Goal: Information Seeking & Learning: Learn about a topic

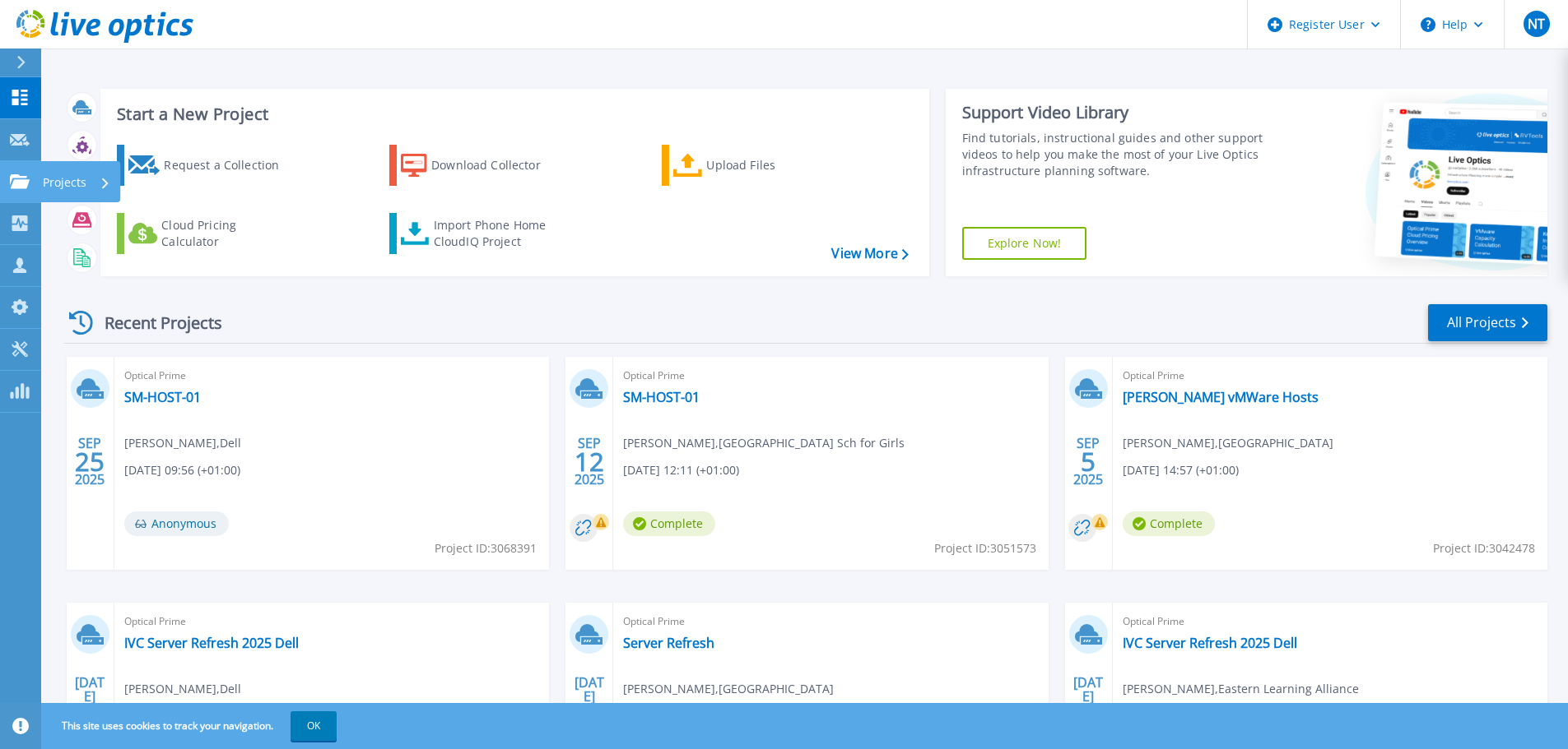
click at [70, 180] on p "Projects" at bounding box center [65, 182] width 44 height 43
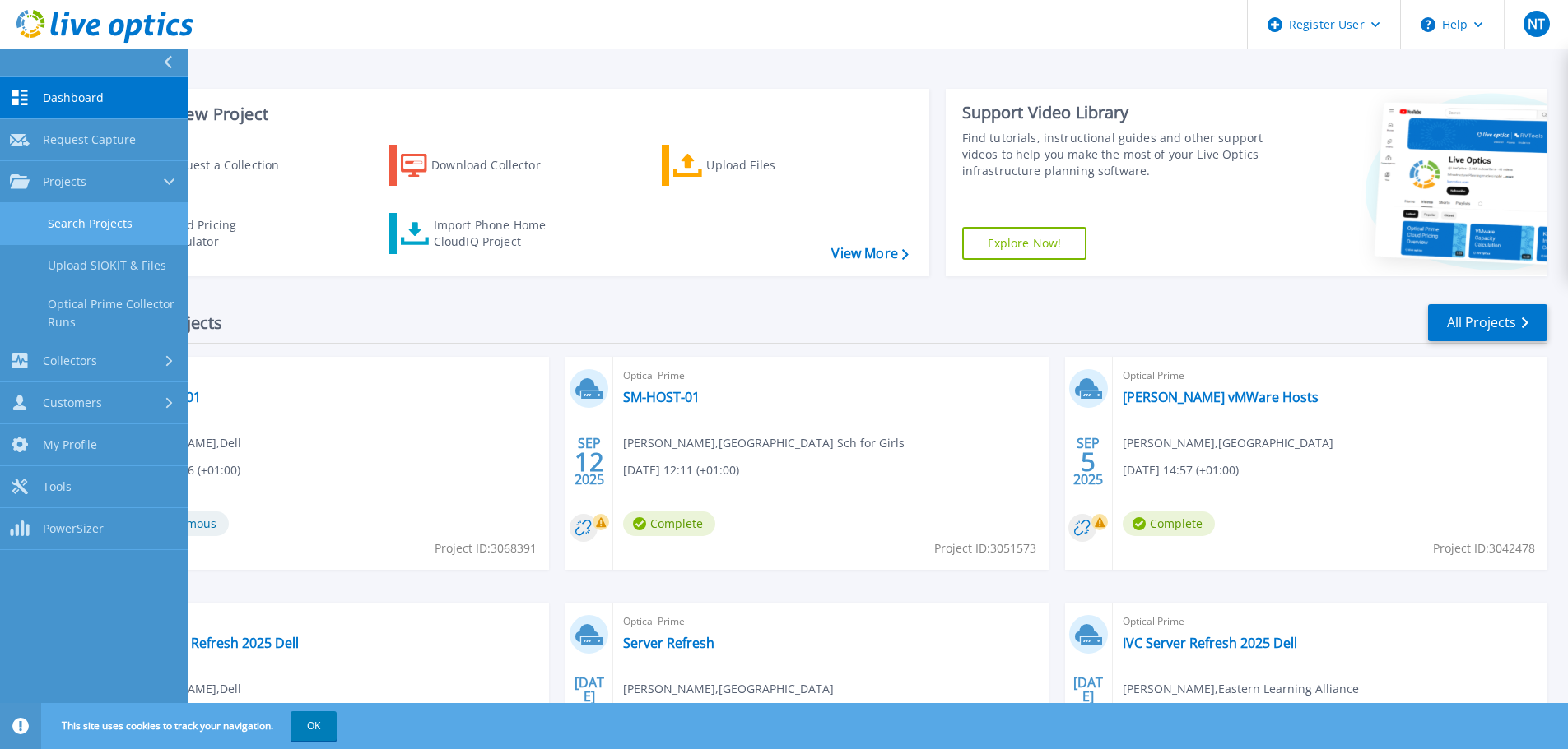
click at [110, 224] on link "Search Projects" at bounding box center [94, 224] width 188 height 42
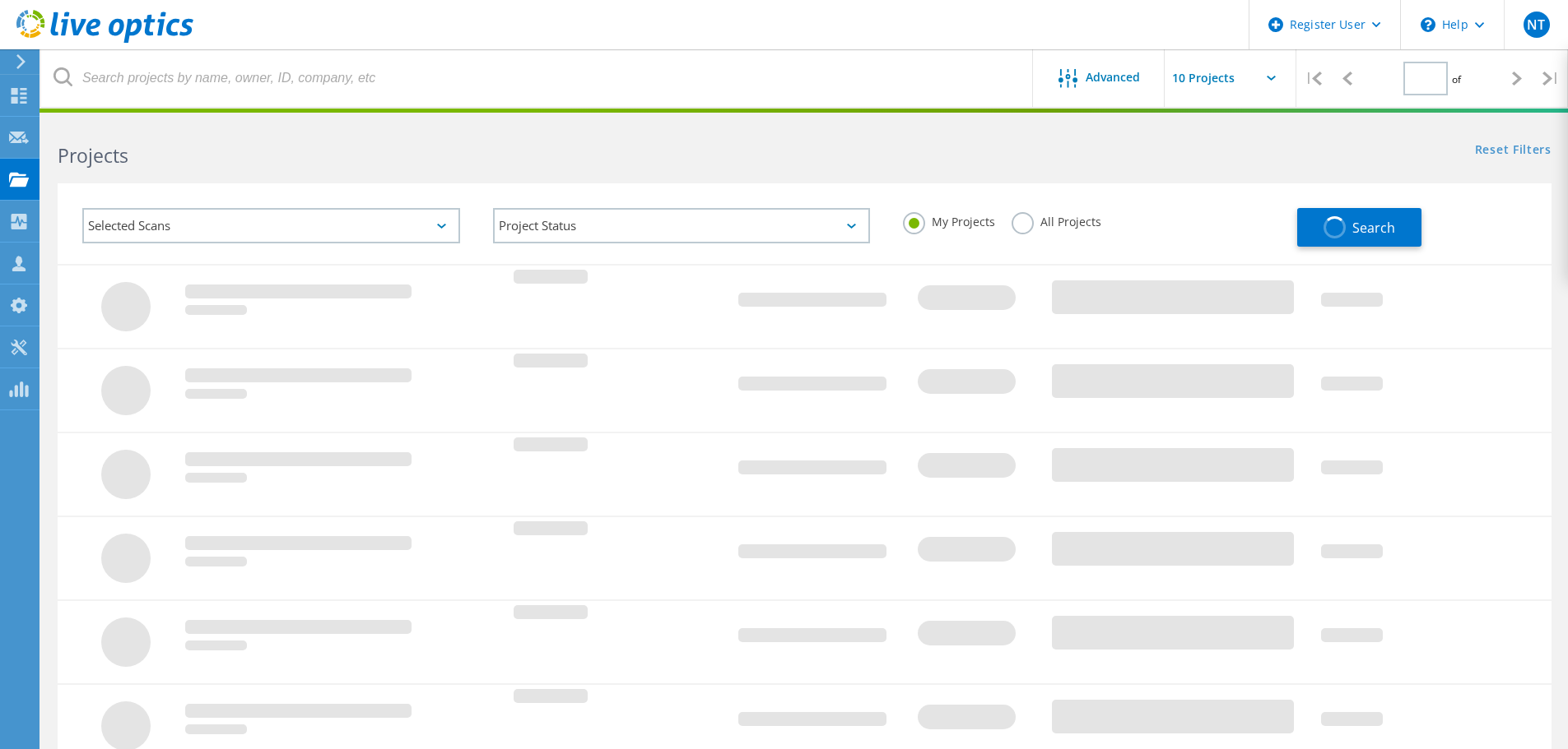
type input "1"
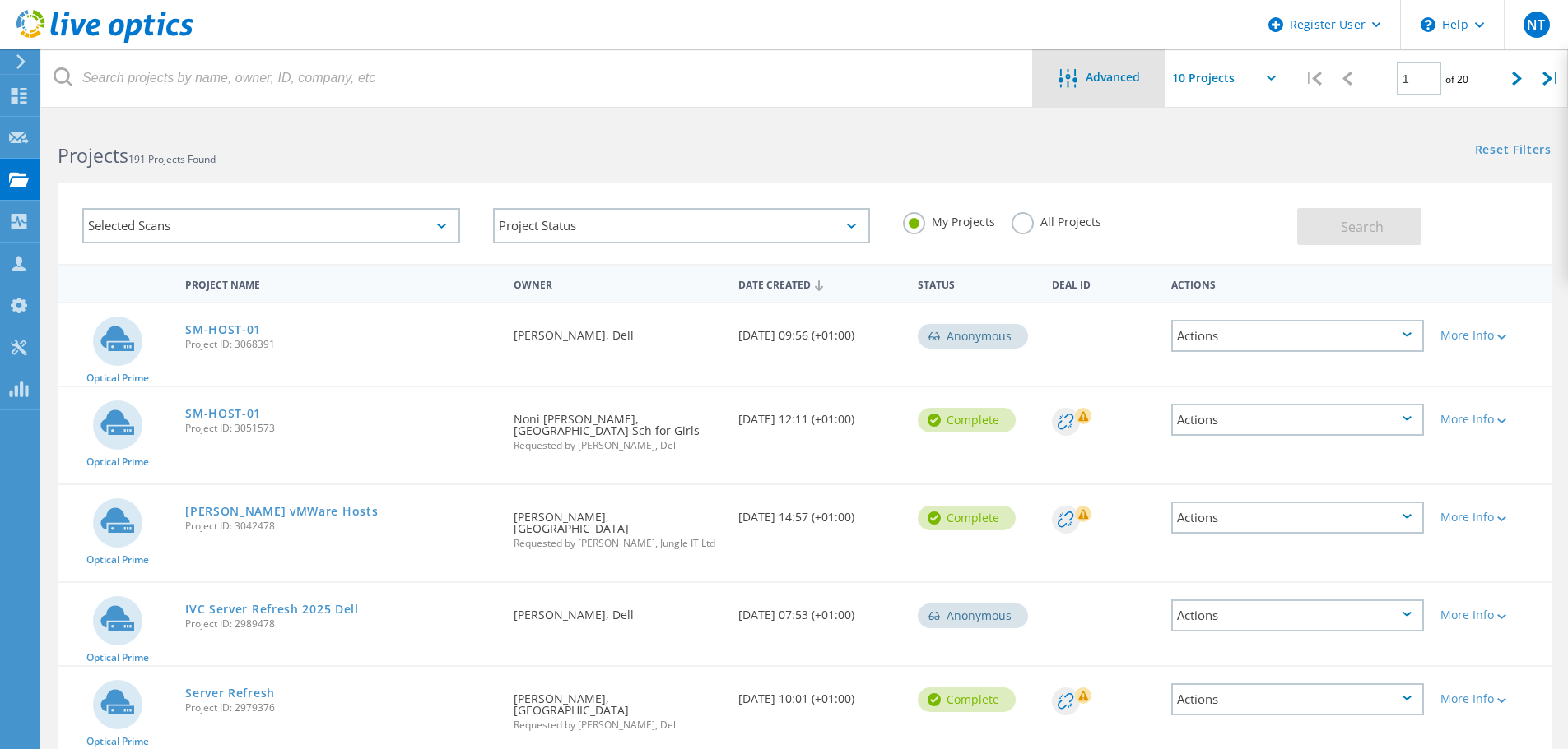
click at [1098, 90] on div "Advanced" at bounding box center [1098, 79] width 131 height 57
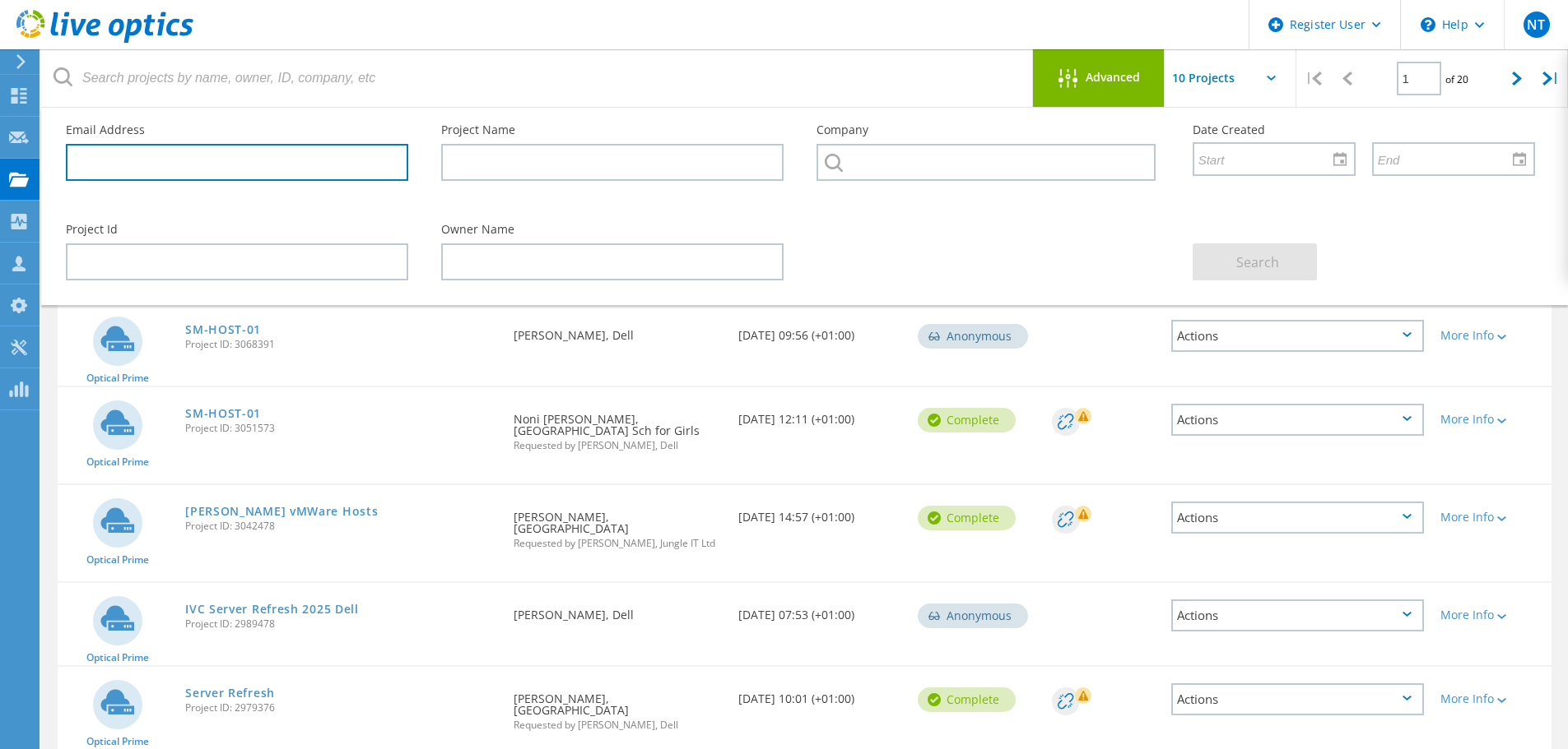
click at [192, 156] on input "text" at bounding box center [237, 162] width 342 height 37
paste input "[PERSON_NAME][EMAIL_ADDRESS][DOMAIN_NAME]"
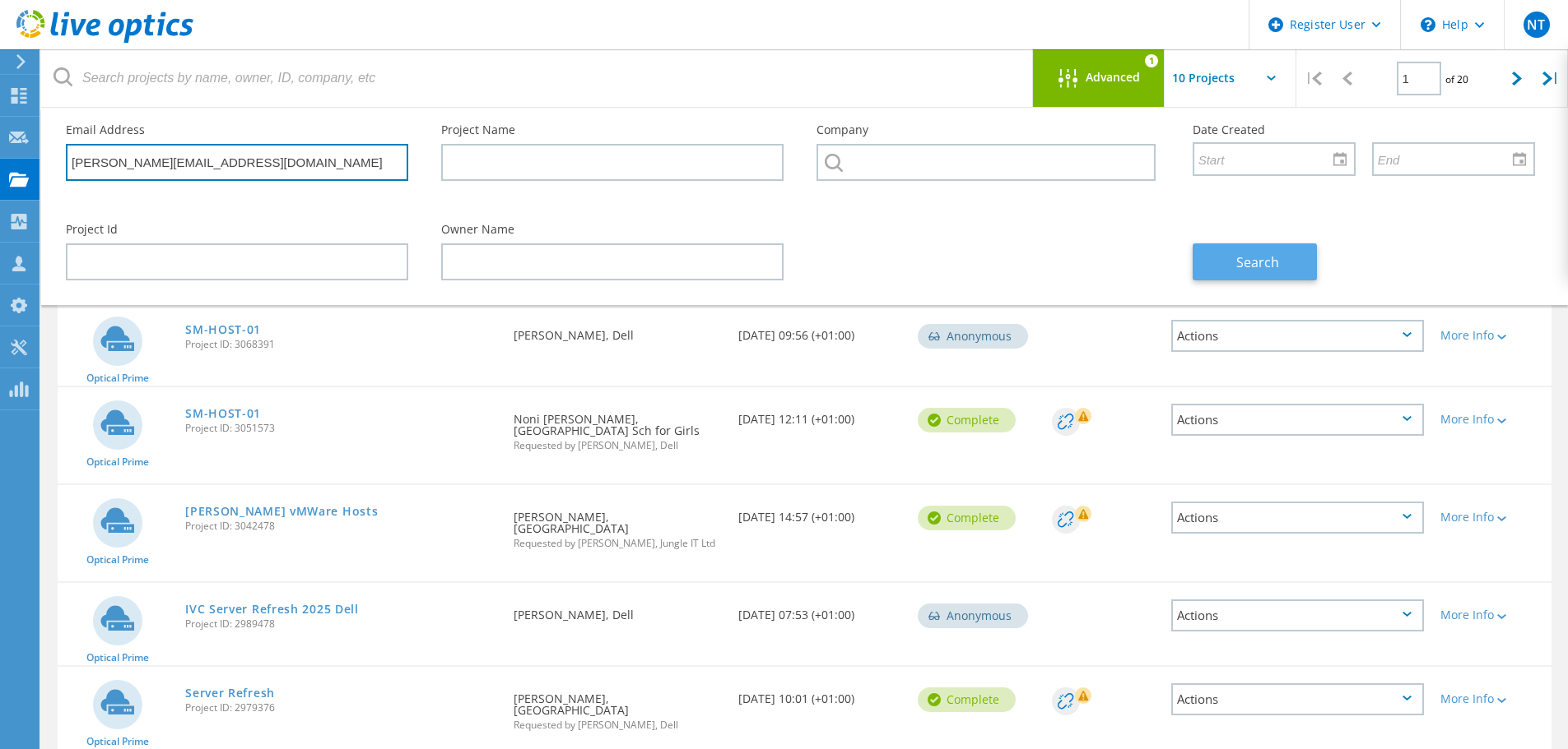
type input "[PERSON_NAME][EMAIL_ADDRESS][DOMAIN_NAME]"
click at [1273, 265] on span "Search" at bounding box center [1257, 261] width 43 height 18
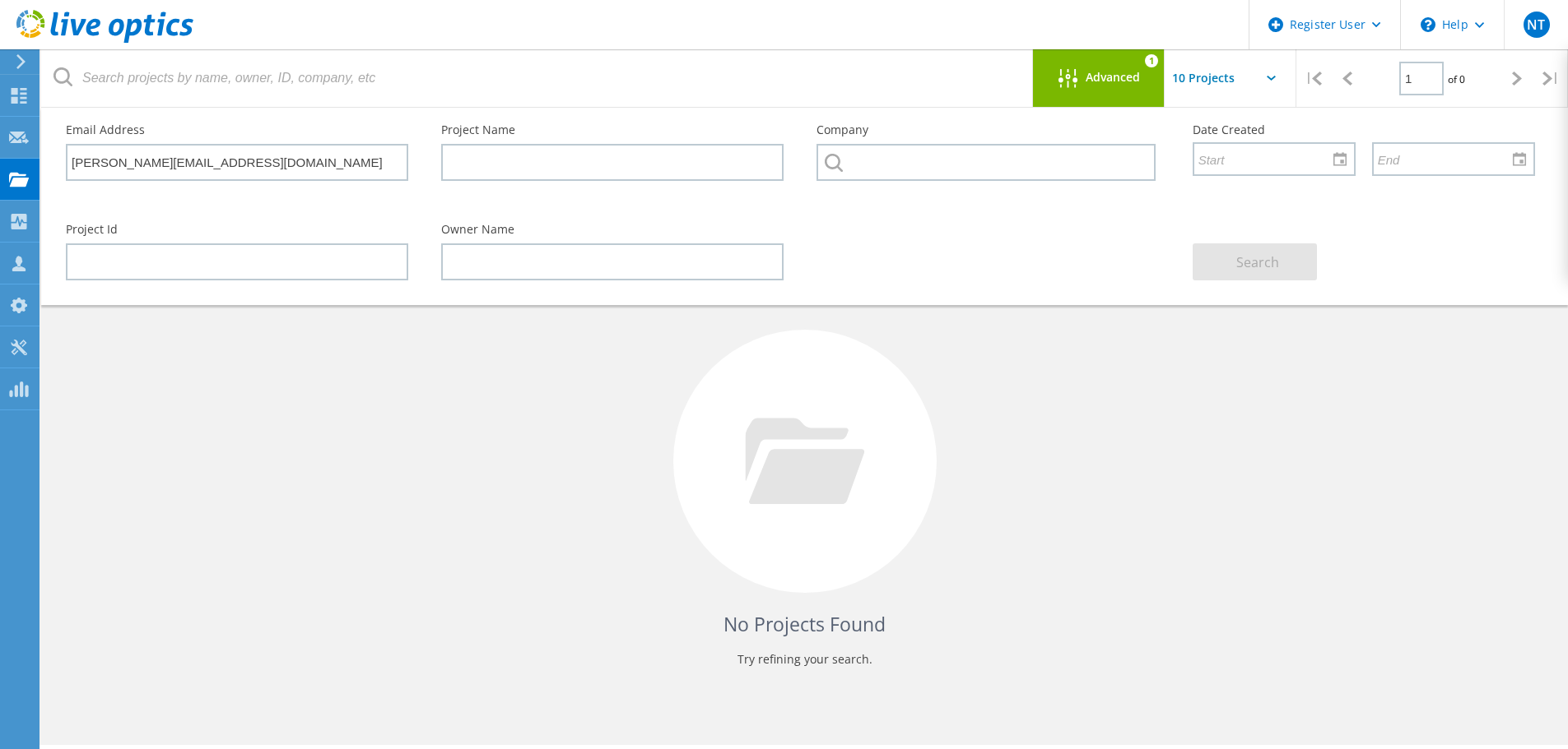
click at [1118, 76] on span "Advanced" at bounding box center [1113, 78] width 55 height 11
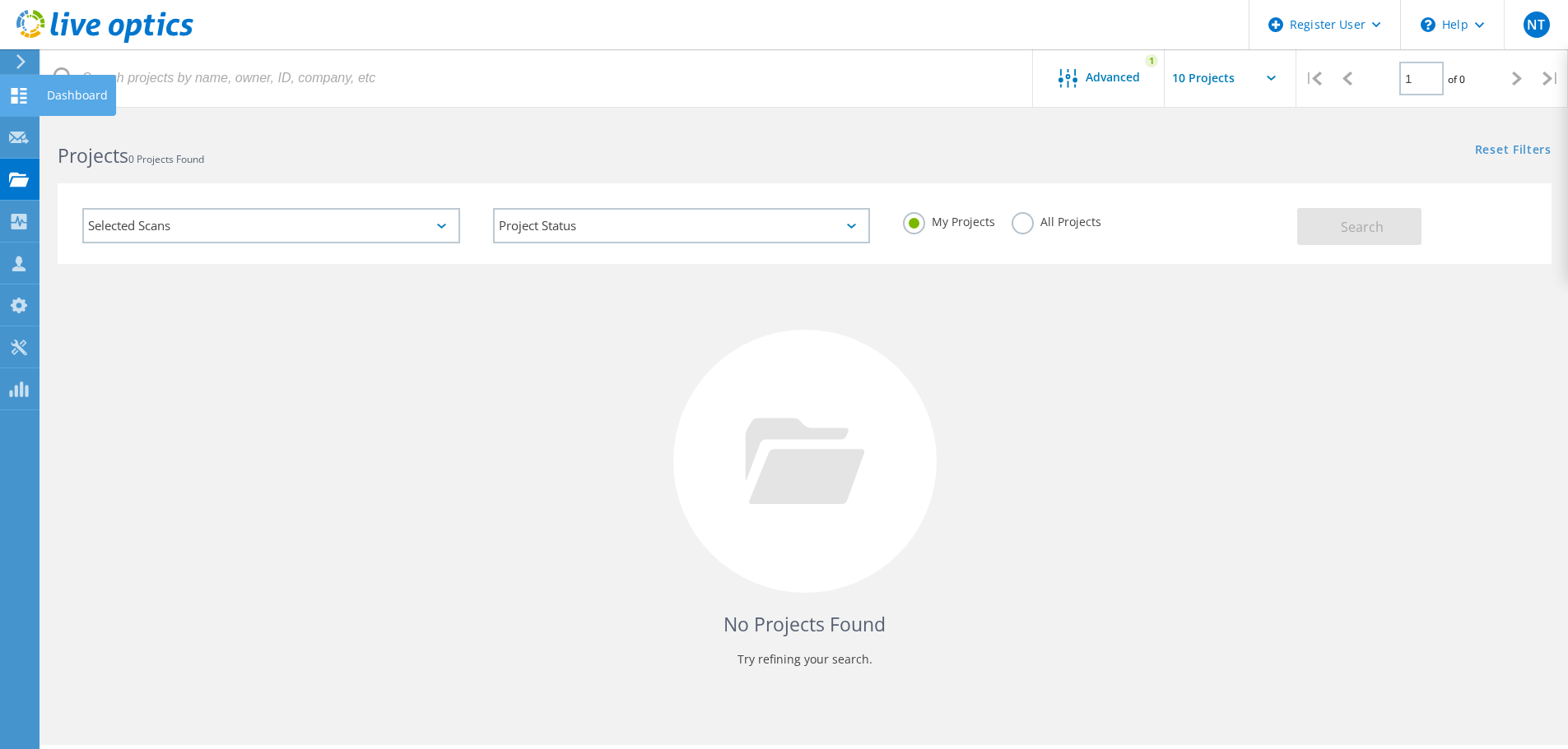
click at [21, 100] on icon at bounding box center [18, 96] width 20 height 15
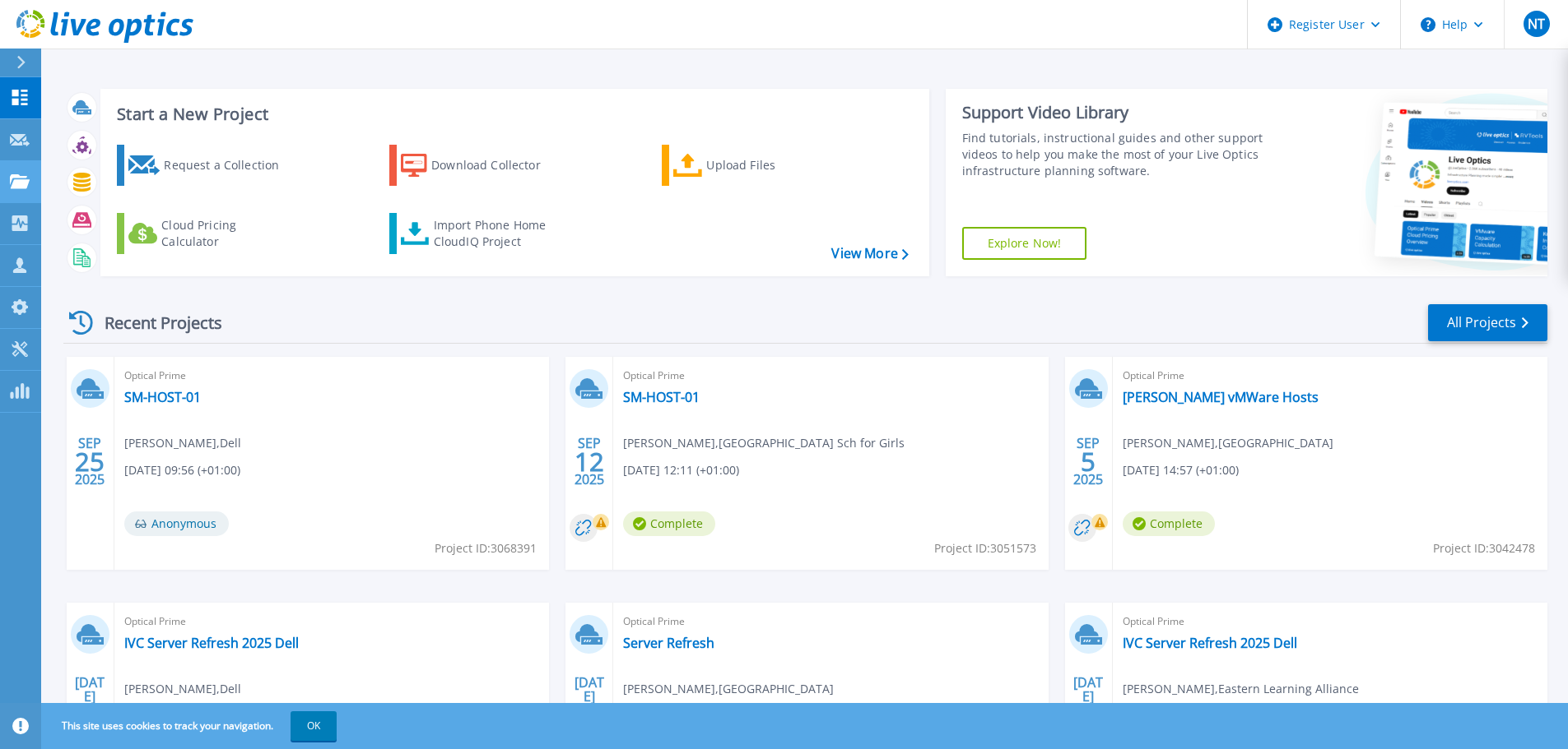
click at [23, 179] on icon at bounding box center [19, 181] width 20 height 14
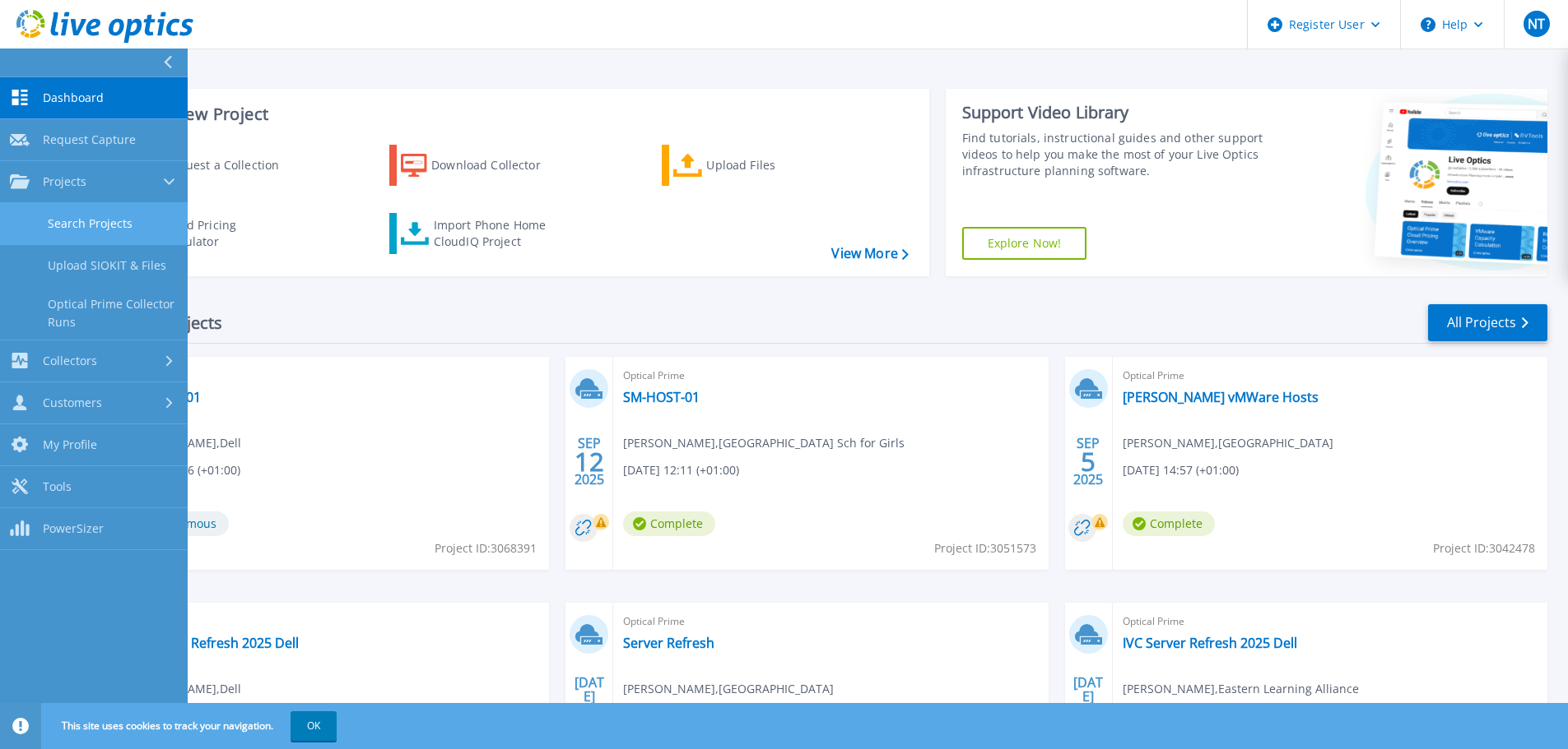
click at [106, 216] on link "Search Projects" at bounding box center [94, 224] width 188 height 42
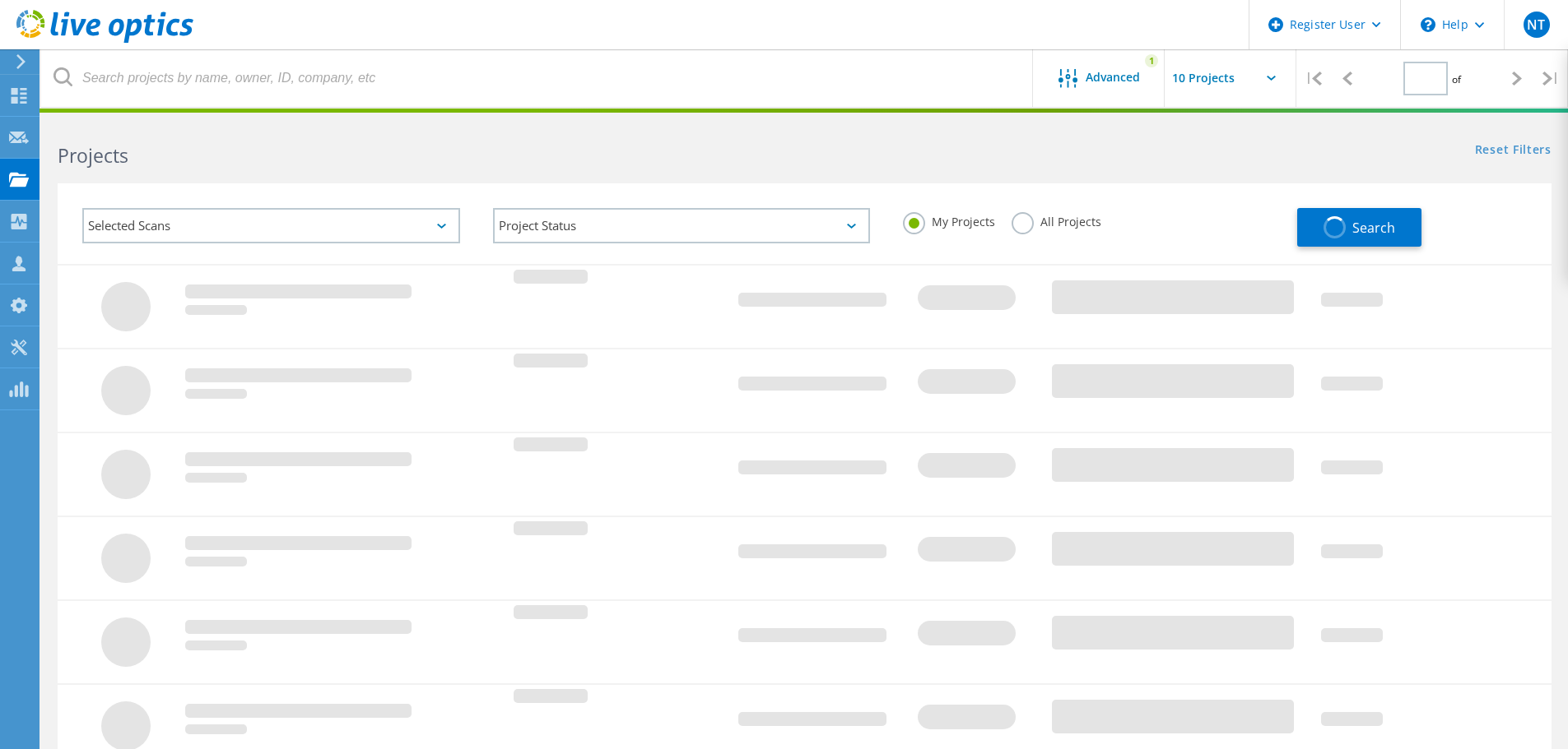
type input "1"
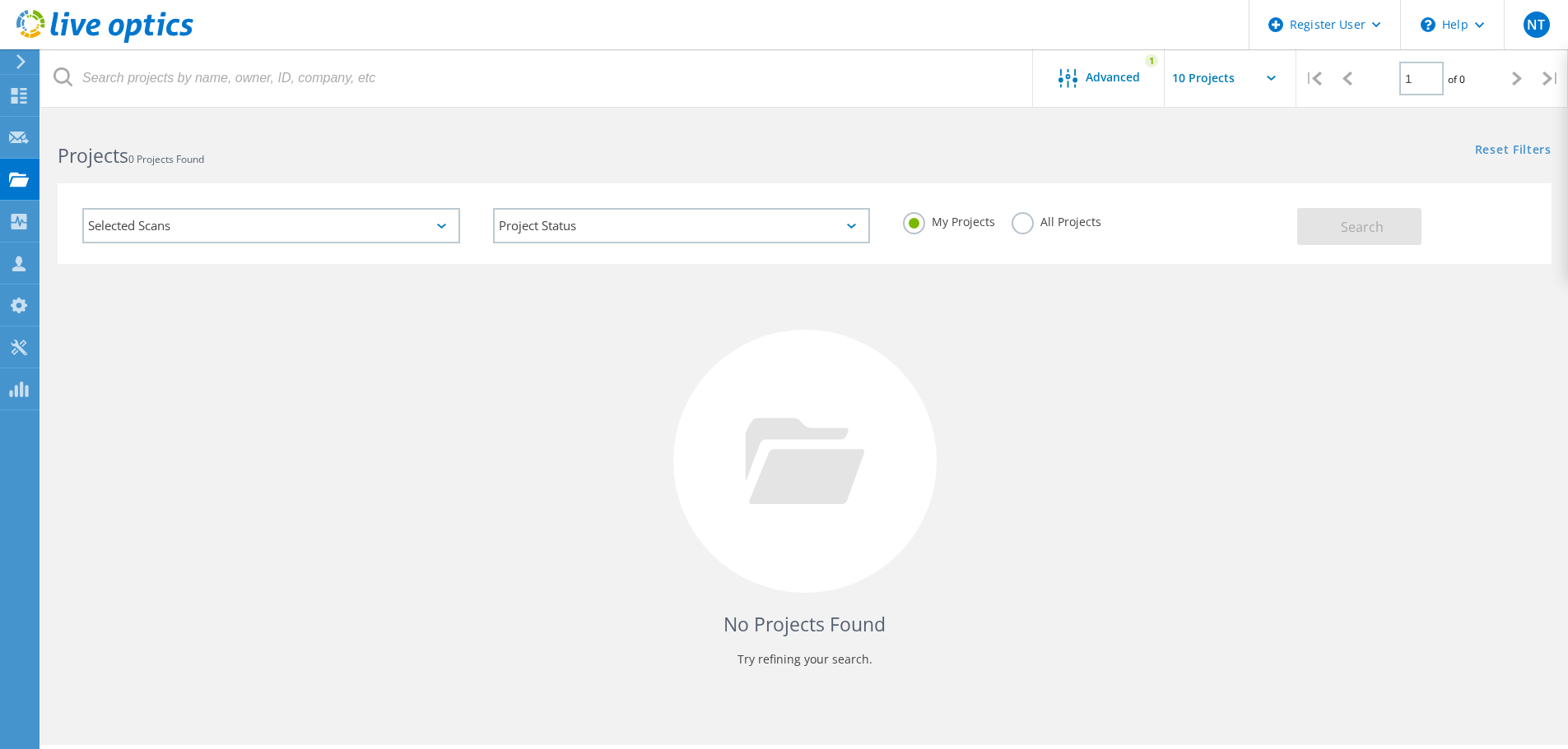
click at [1023, 228] on label "All Projects" at bounding box center [1056, 220] width 90 height 15
click at [0, 0] on input "All Projects" at bounding box center [0, 0] width 0 height 0
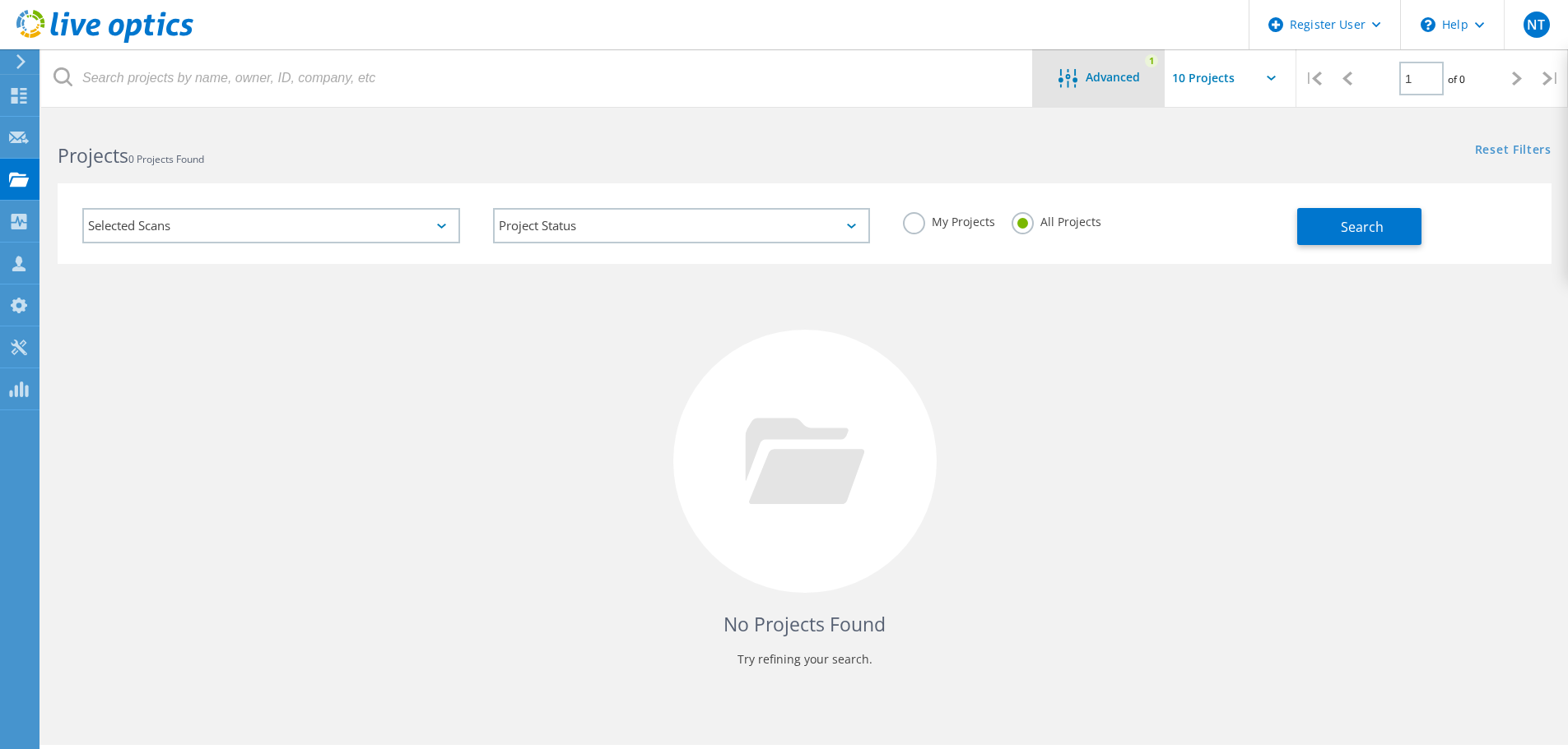
click at [1065, 75] on icon at bounding box center [1068, 79] width 19 height 19
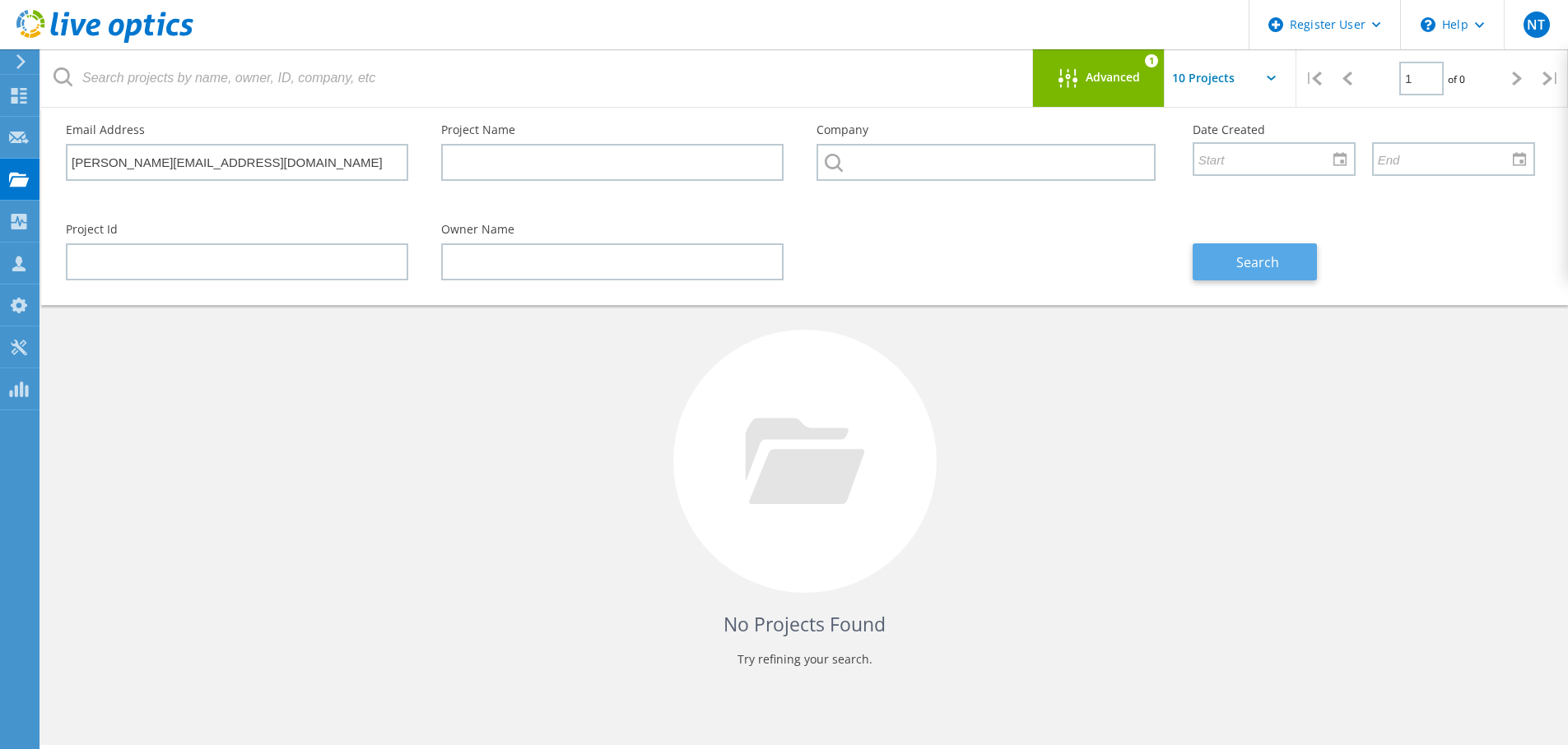
click at [1238, 261] on span "Search" at bounding box center [1257, 261] width 43 height 18
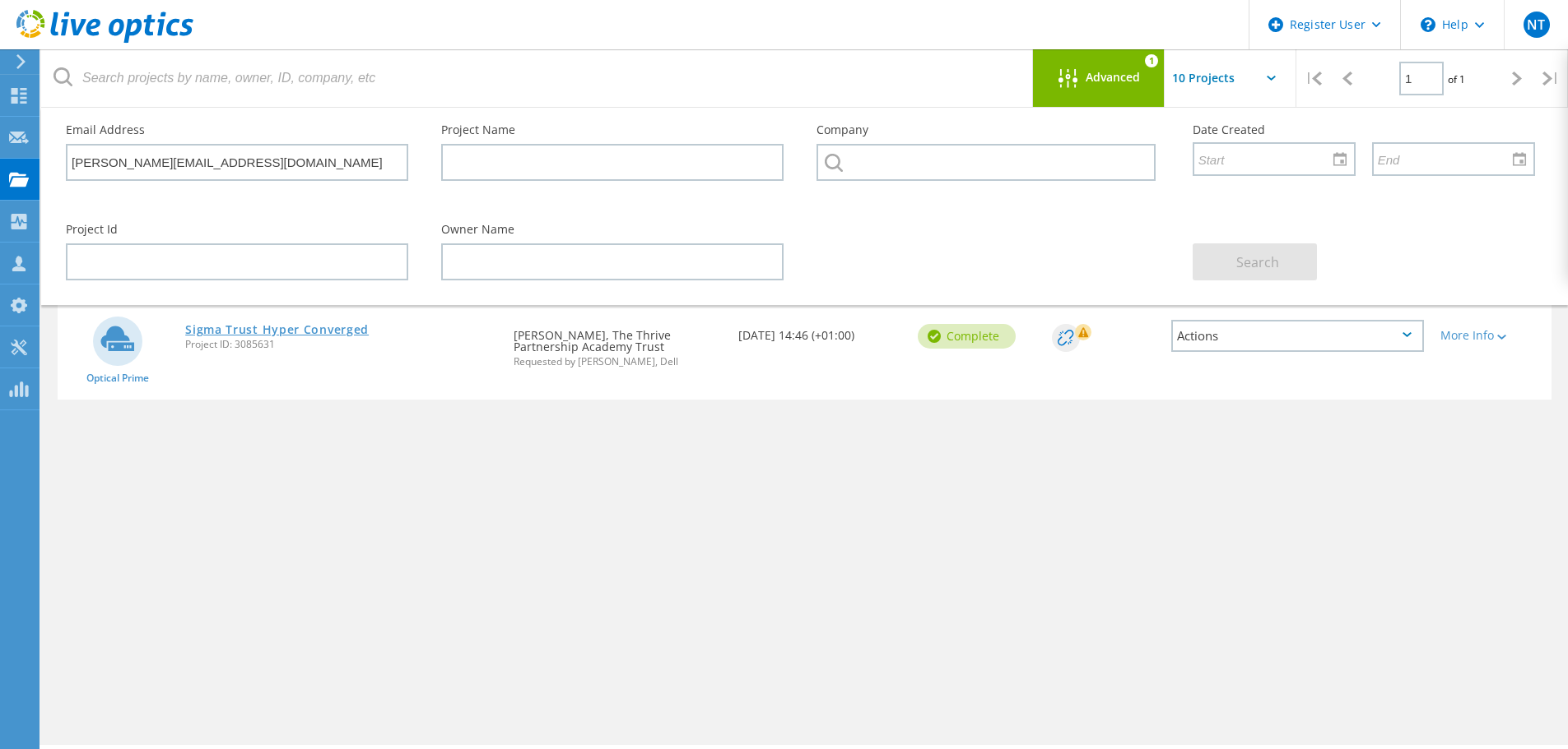
click at [274, 329] on link "Sigma Trust Hyper Converged" at bounding box center [277, 329] width 184 height 11
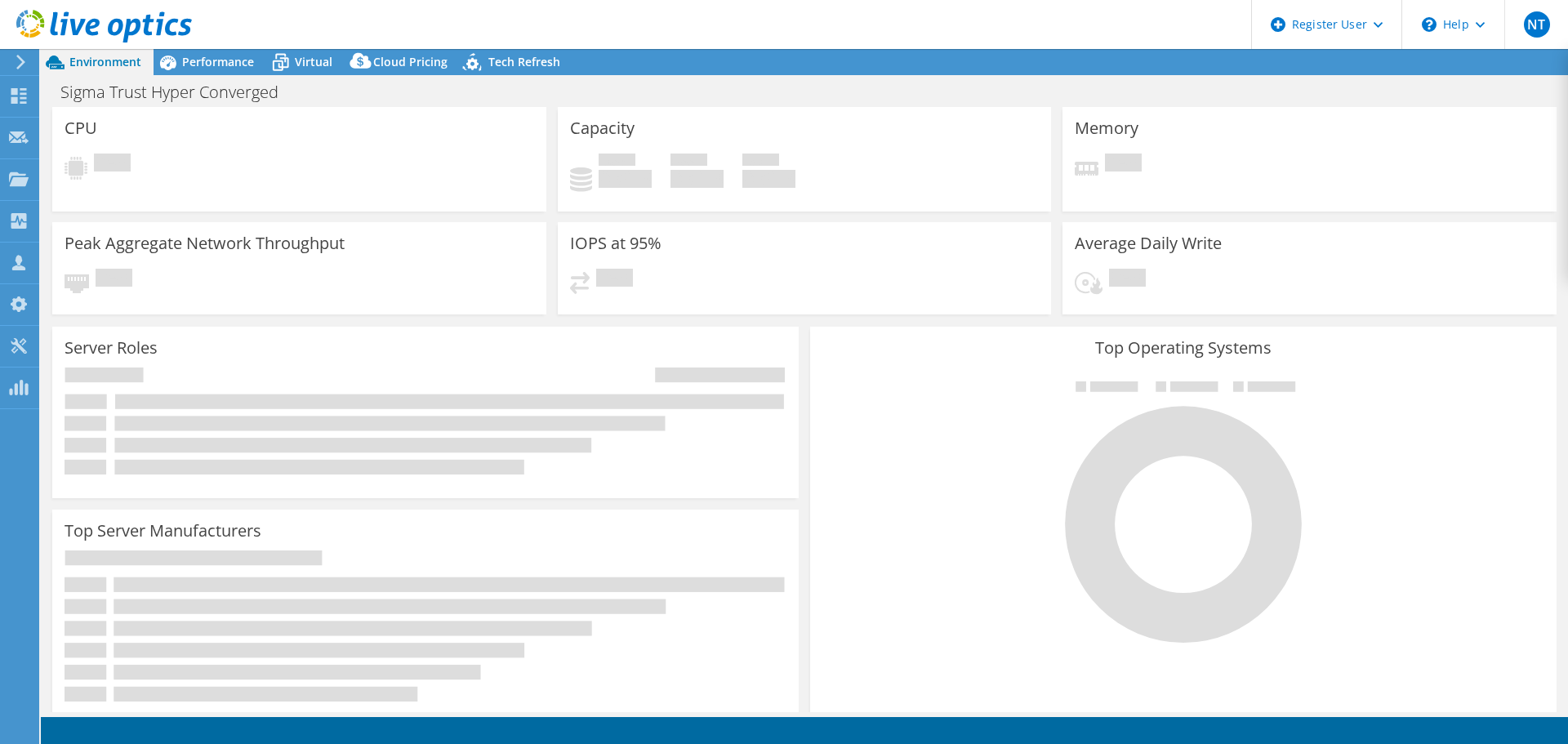
select select "USD"
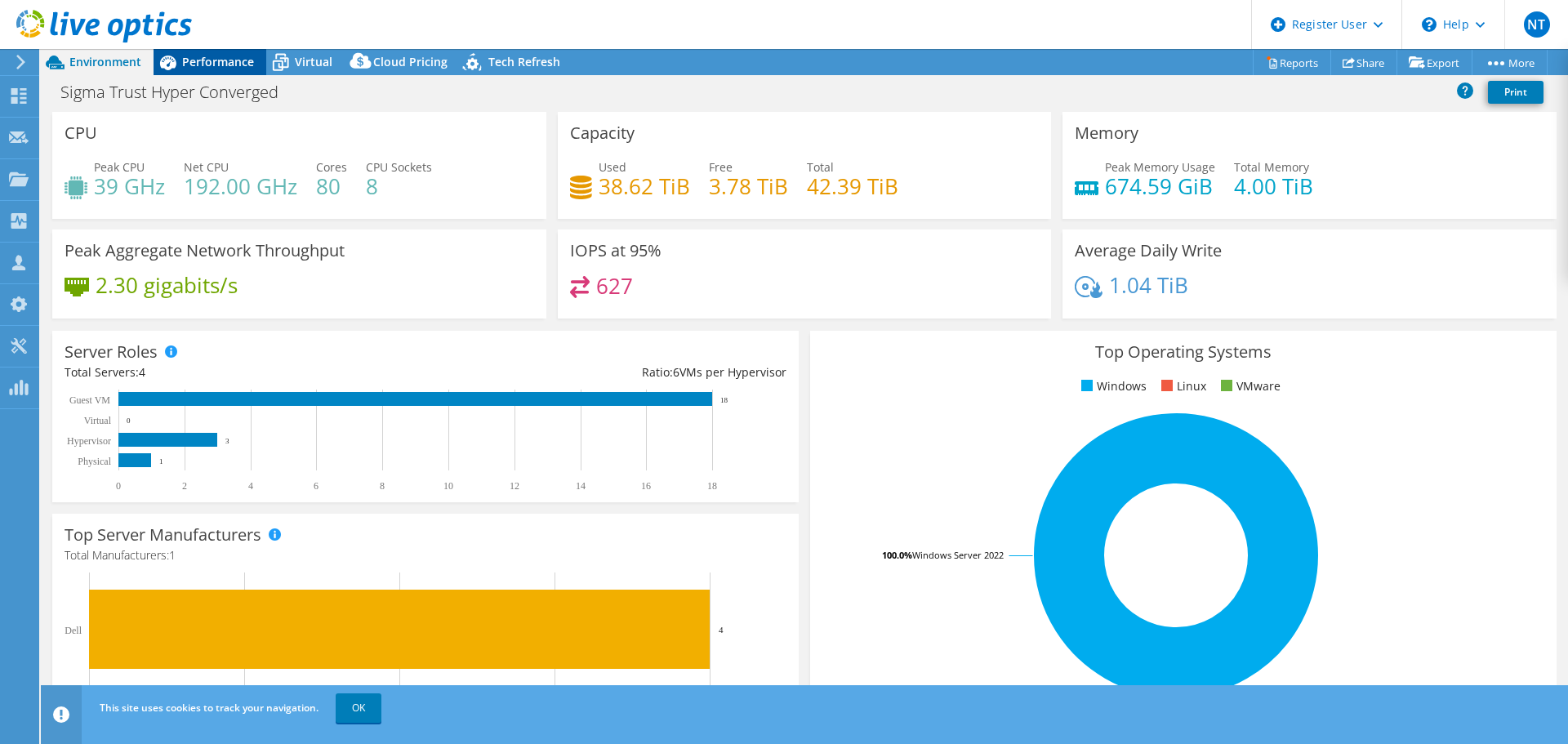
click at [203, 66] on span "Performance" at bounding box center [219, 62] width 72 height 15
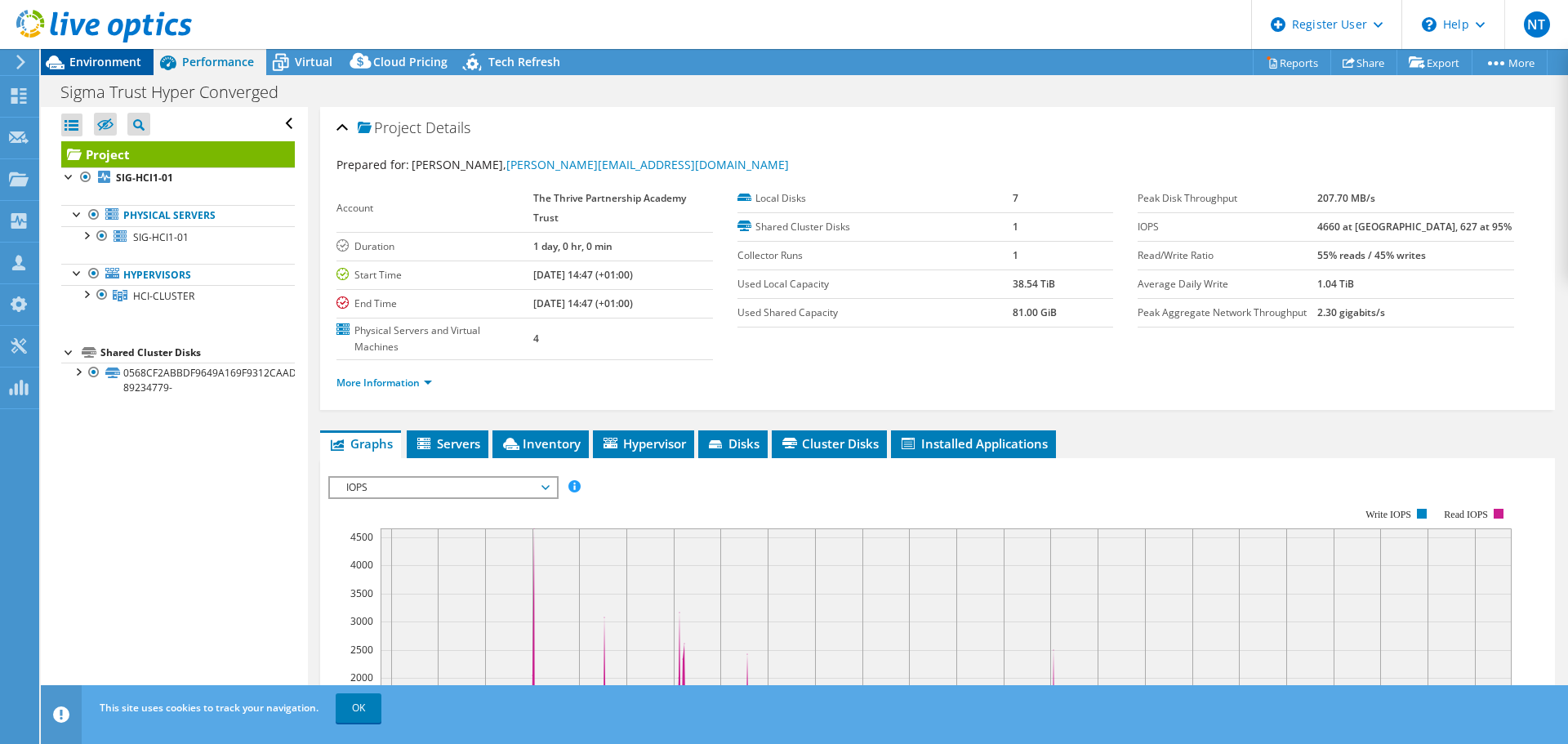
click at [99, 56] on span "Environment" at bounding box center [106, 62] width 72 height 15
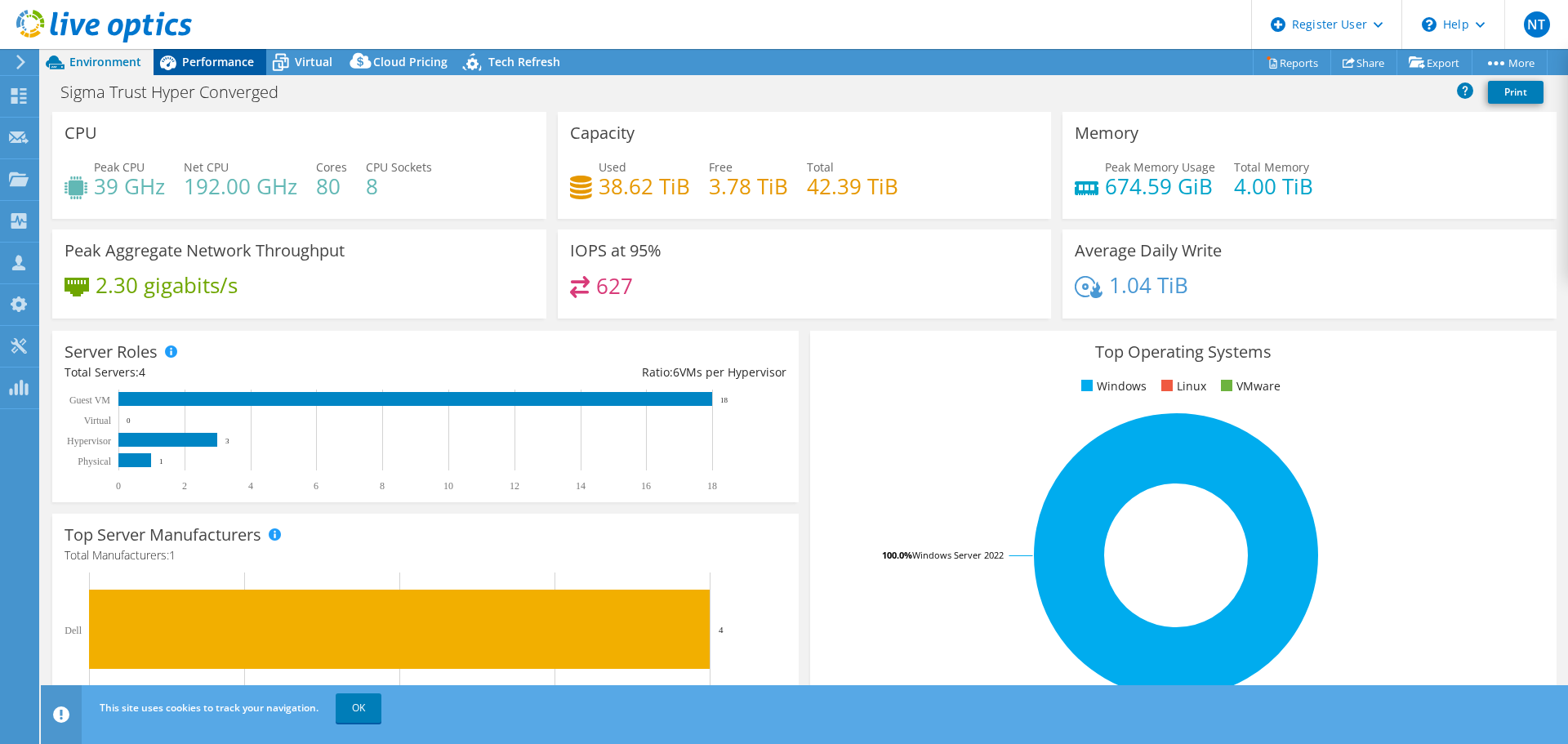
click at [219, 61] on span "Performance" at bounding box center [219, 62] width 72 height 15
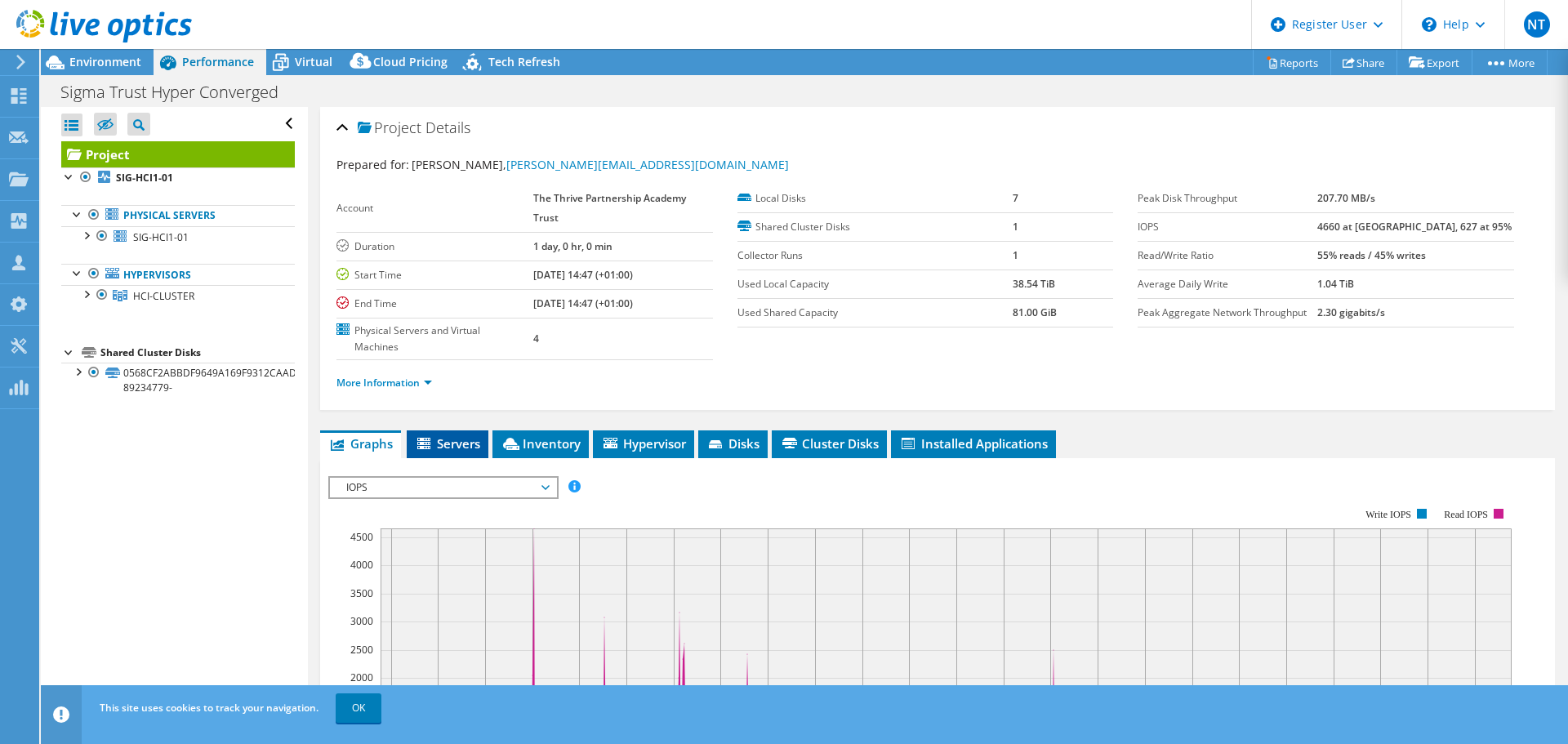
click at [468, 442] on span "Servers" at bounding box center [447, 443] width 66 height 16
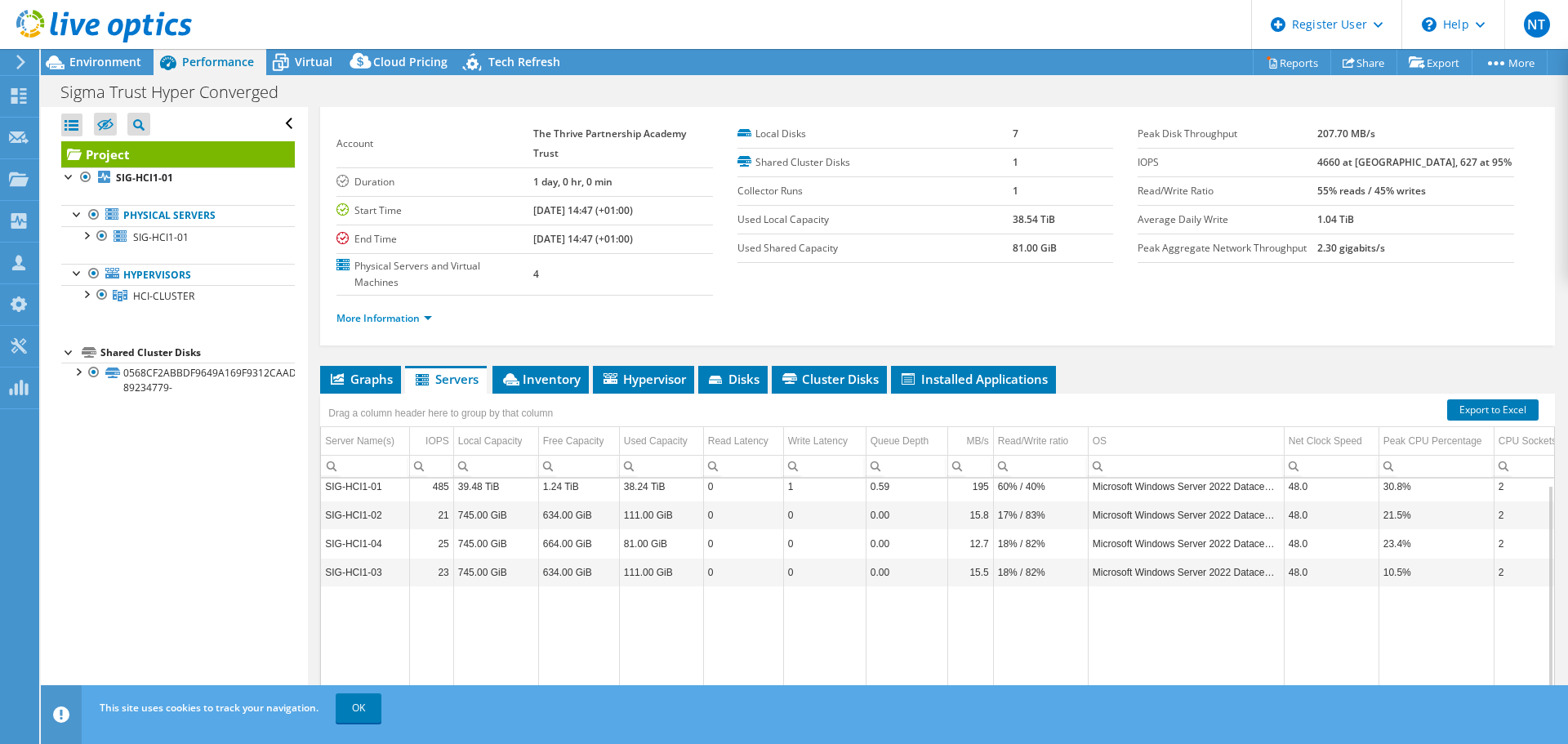
scroll to position [82, 0]
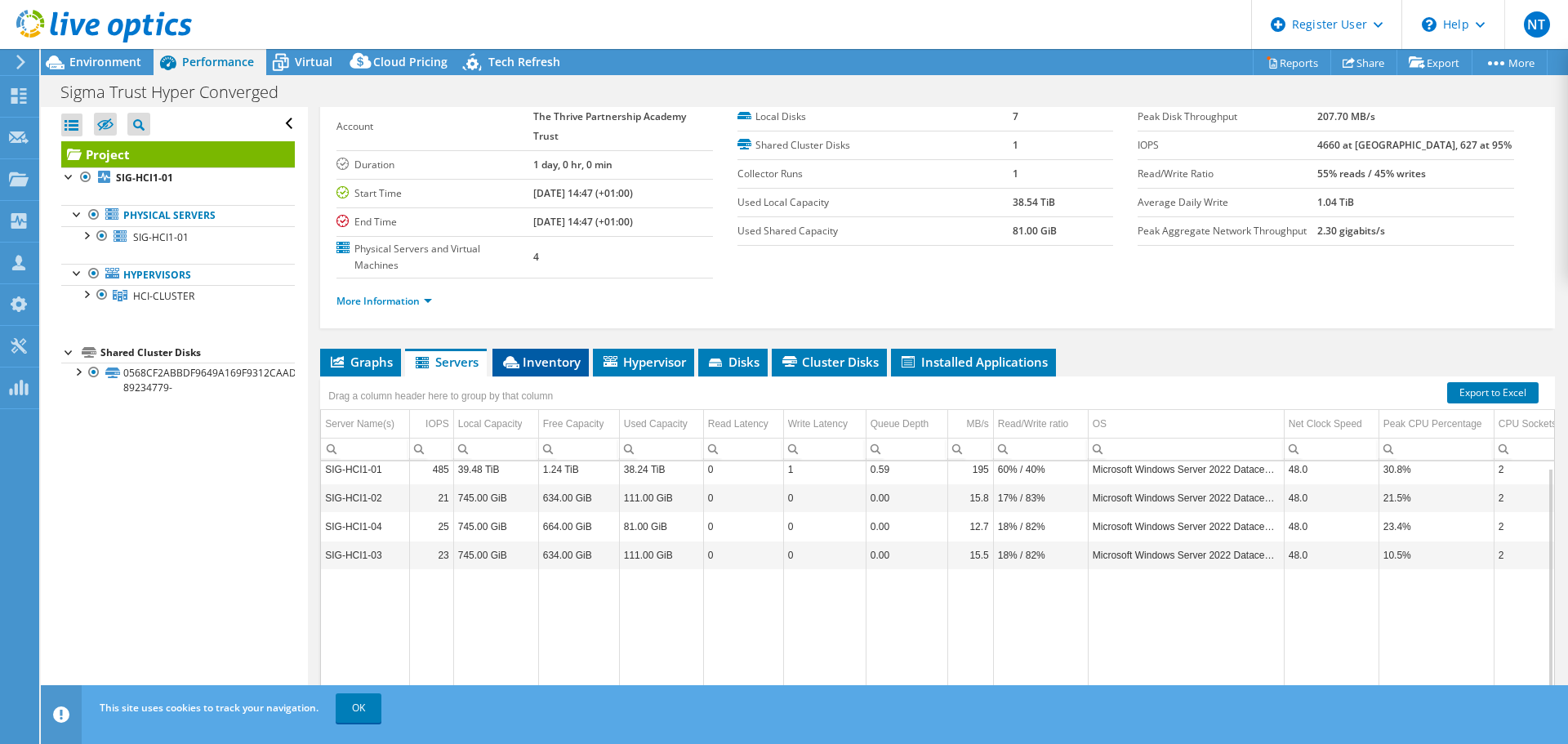
click at [551, 363] on span "Inventory" at bounding box center [540, 362] width 80 height 16
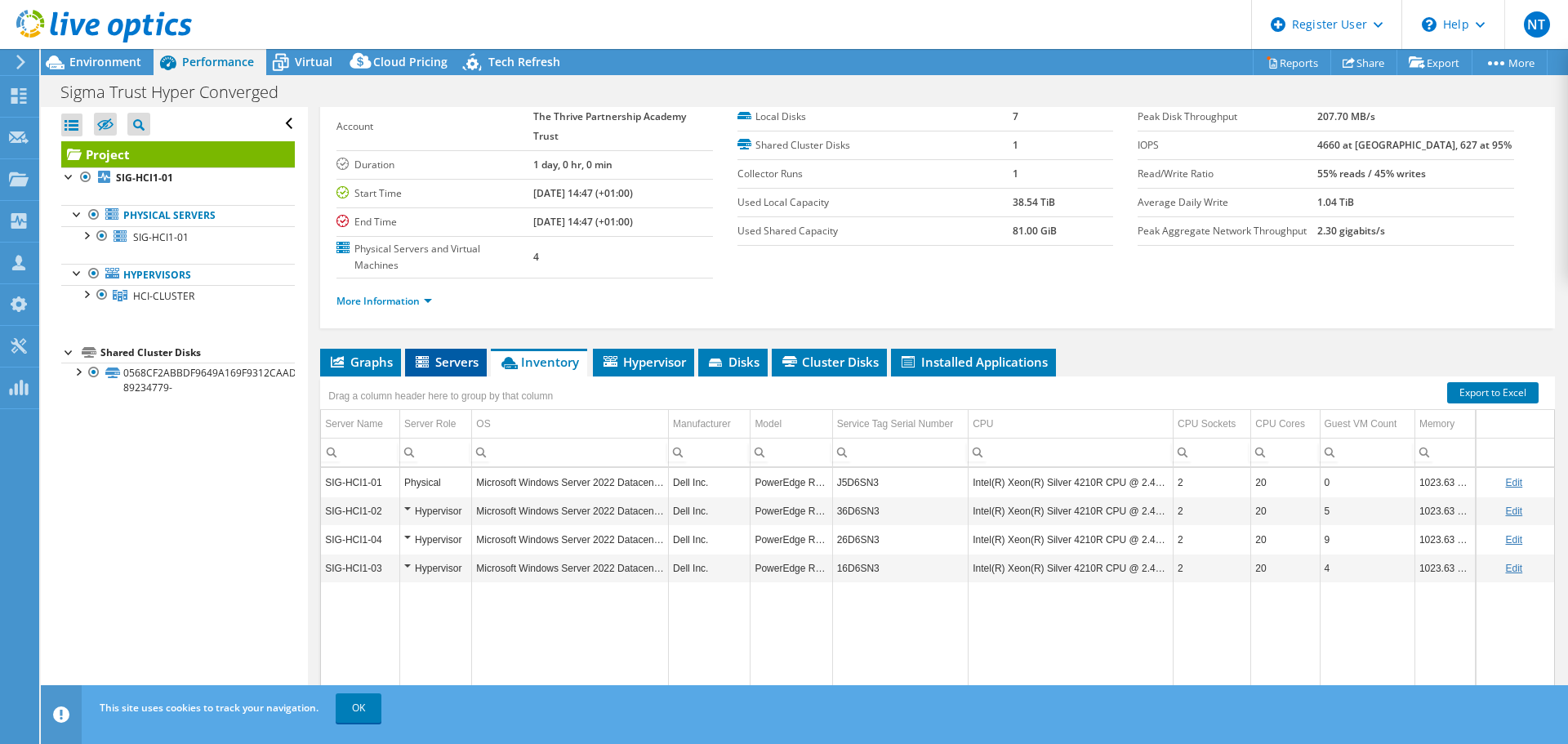
click at [419, 359] on icon at bounding box center [422, 362] width 13 height 11
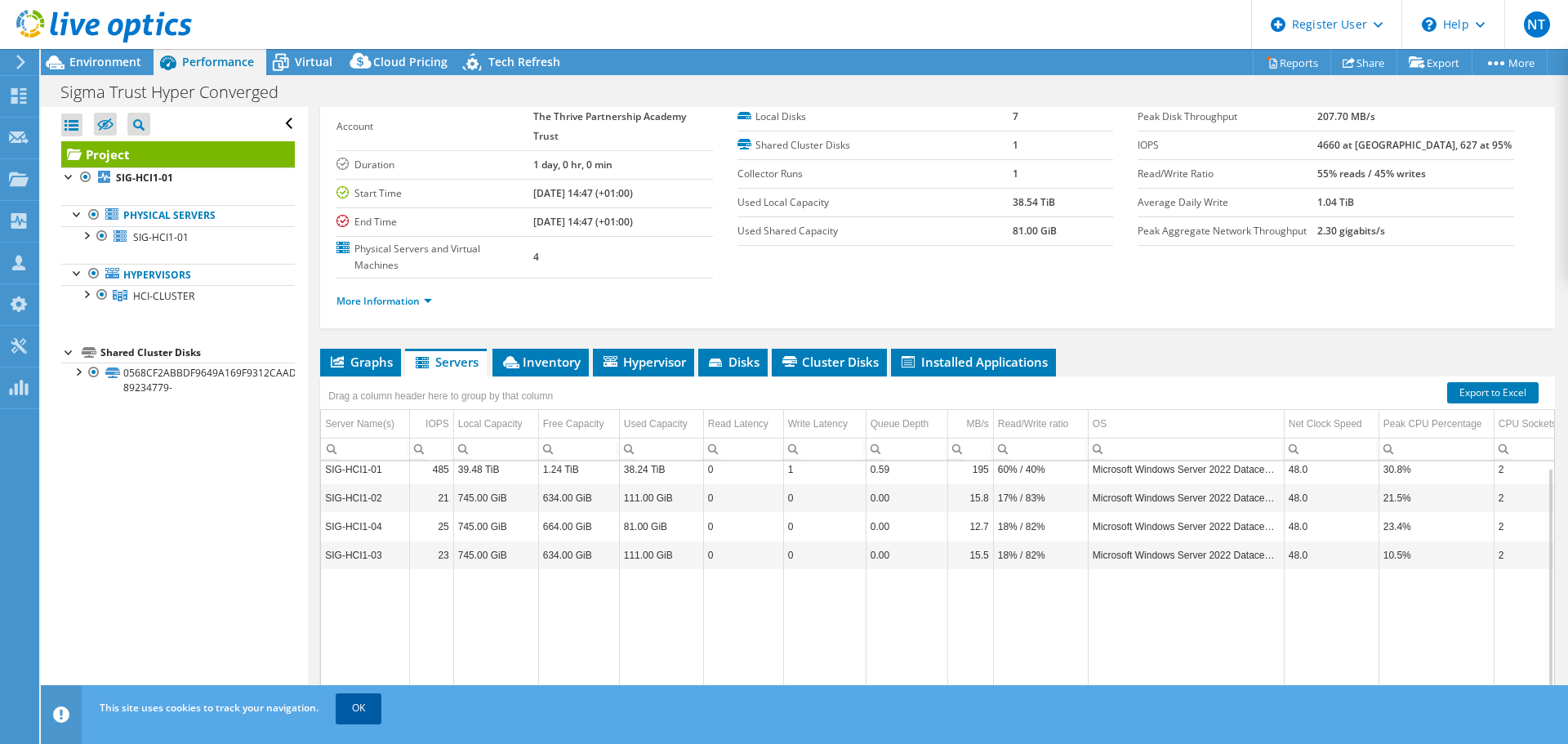
click at [359, 712] on link "OK" at bounding box center [358, 708] width 46 height 29
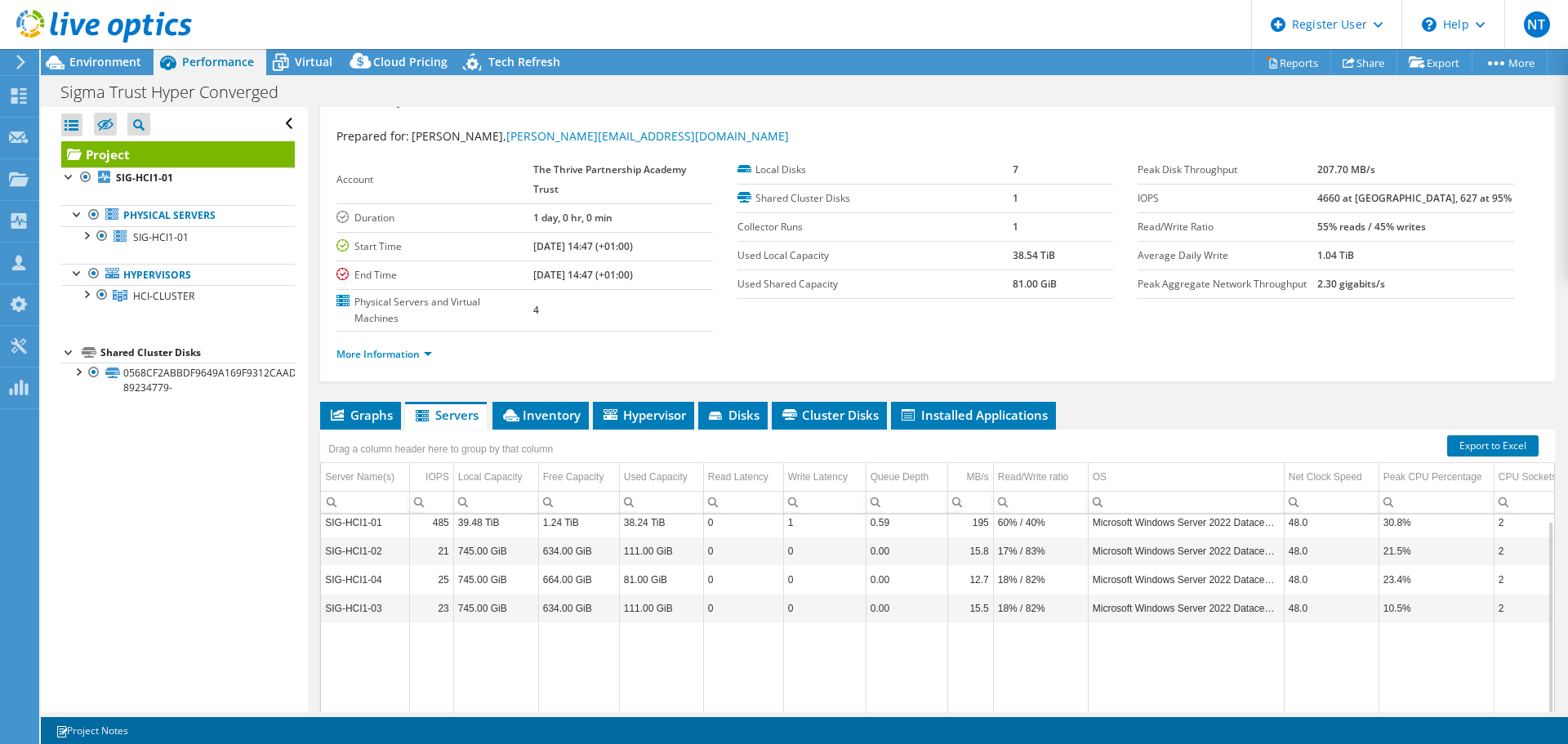
scroll to position [0, 0]
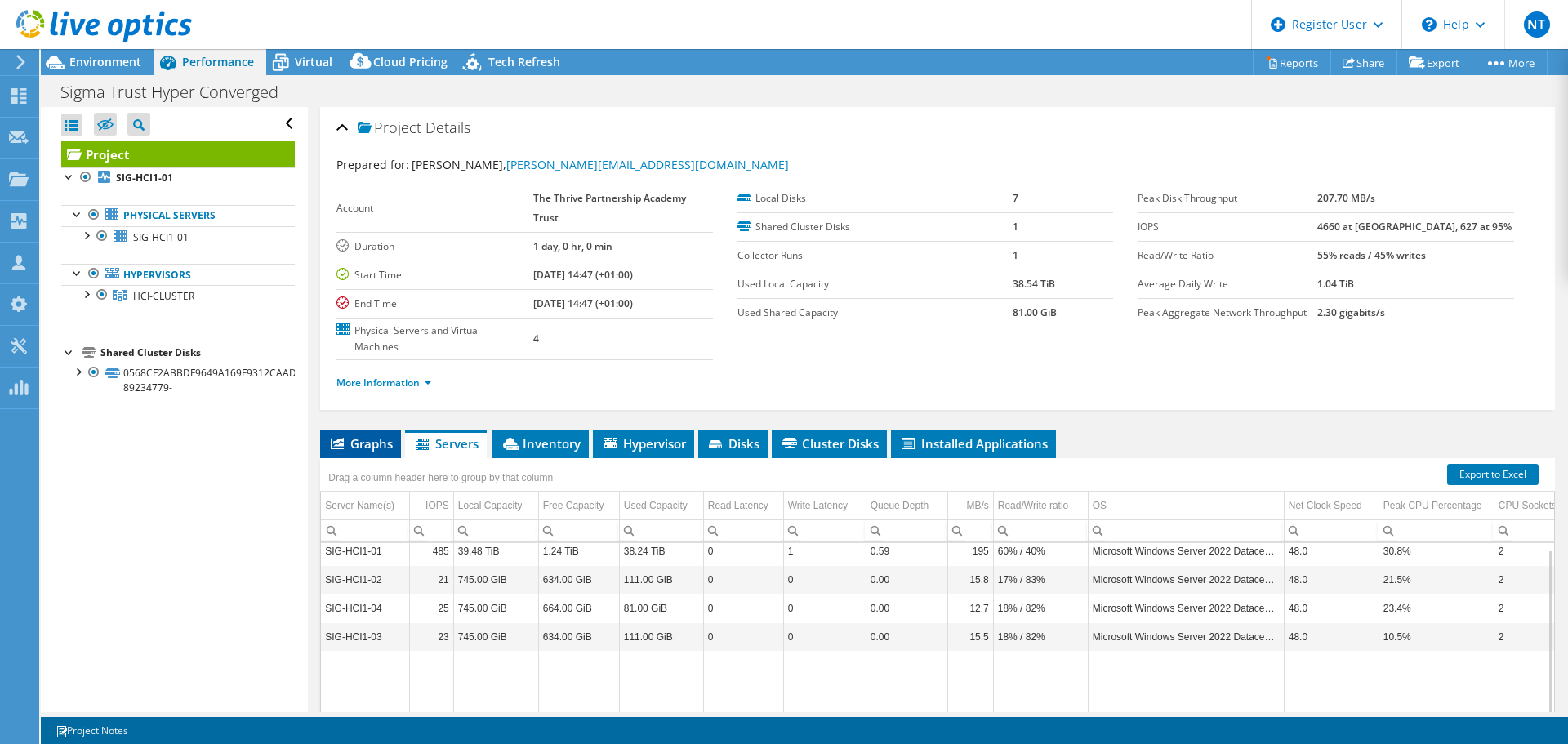
click at [358, 435] on li "Graphs" at bounding box center [360, 444] width 81 height 28
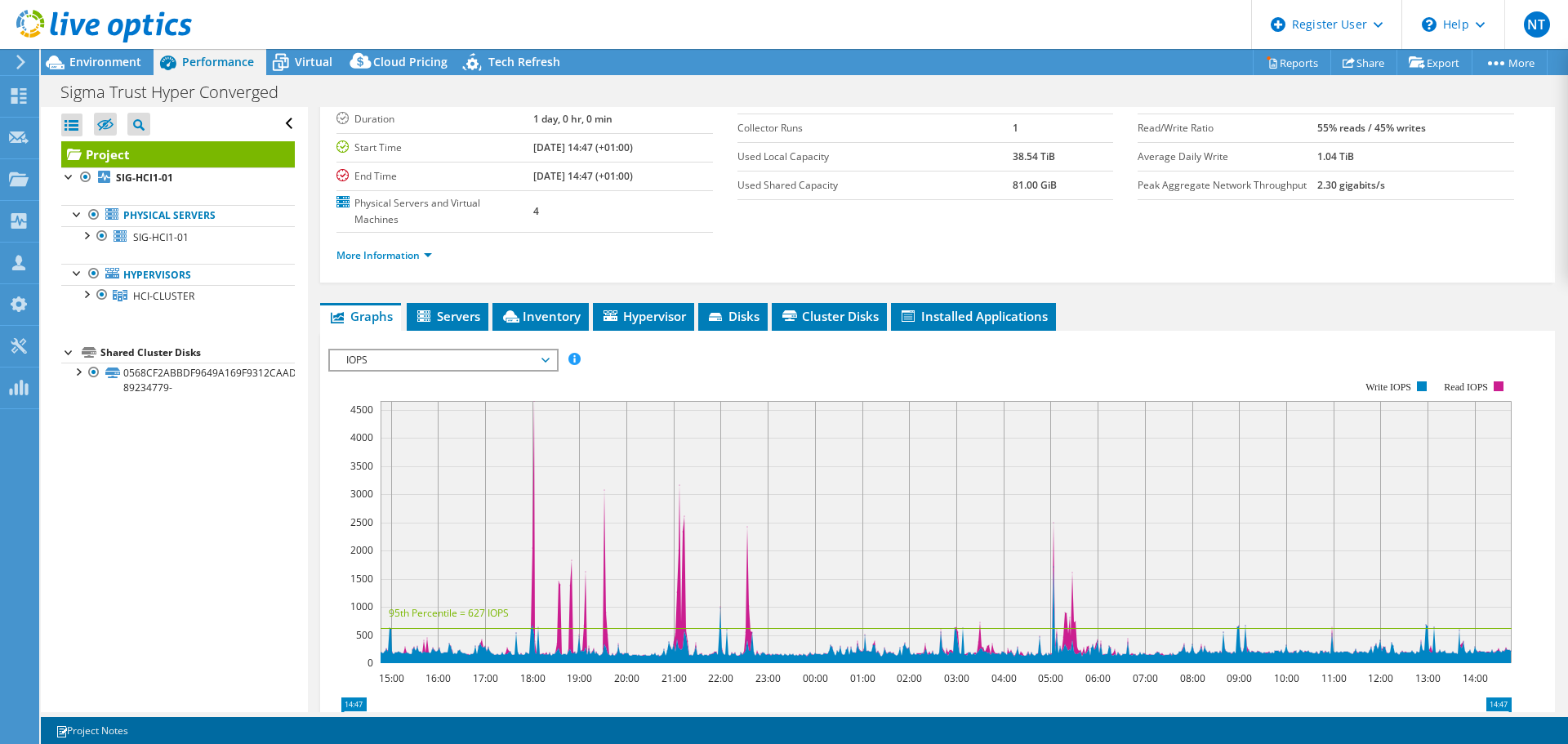
scroll to position [327, 0]
